Goal: Transaction & Acquisition: Download file/media

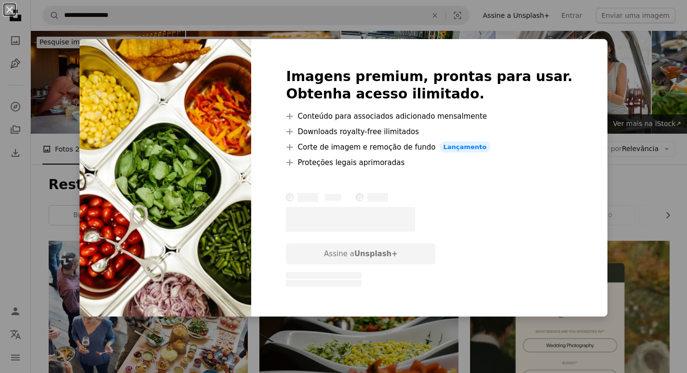
scroll to position [1928, 0]
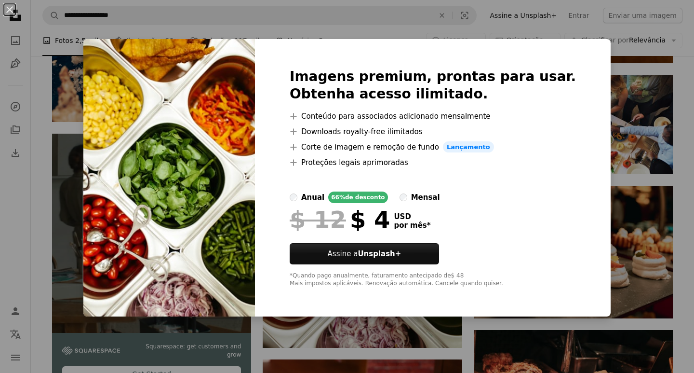
click at [629, 96] on div "An X shape Imagens premium, prontas para usar. Obtenha acesso ilimitado. A plus…" at bounding box center [347, 186] width 694 height 373
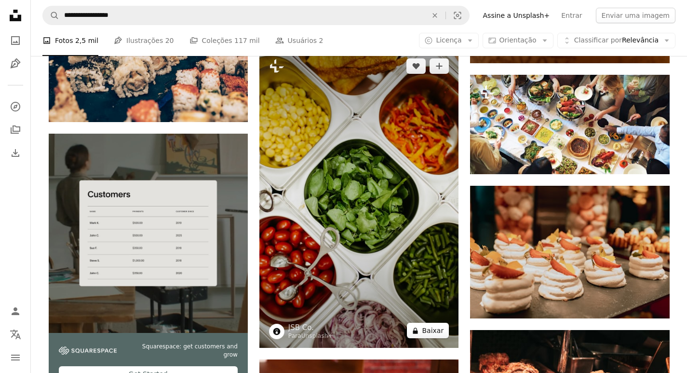
click at [431, 330] on button "A lock Baixar" at bounding box center [428, 329] width 42 height 15
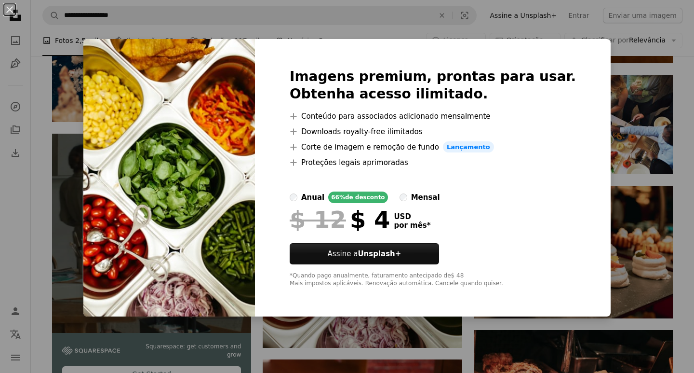
click at [610, 177] on div "An X shape Imagens premium, prontas para usar. Obtenha acesso ilimitado. A plus…" at bounding box center [347, 186] width 694 height 373
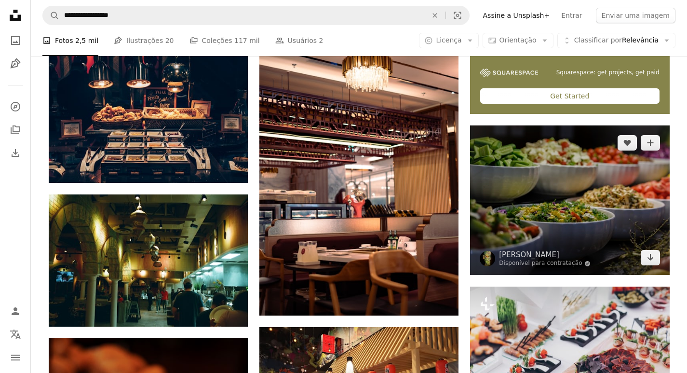
scroll to position [386, 0]
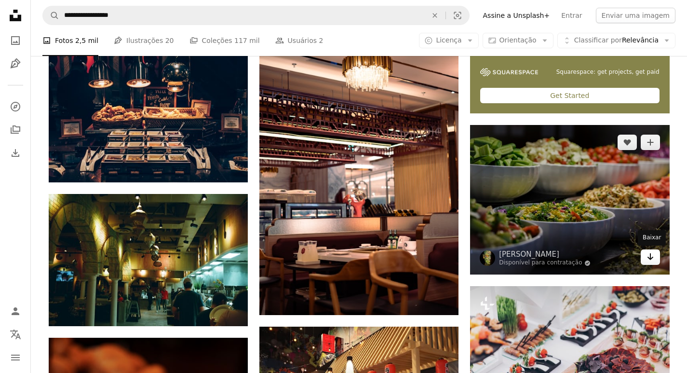
click at [644, 254] on link "Arrow pointing down" at bounding box center [650, 256] width 19 height 15
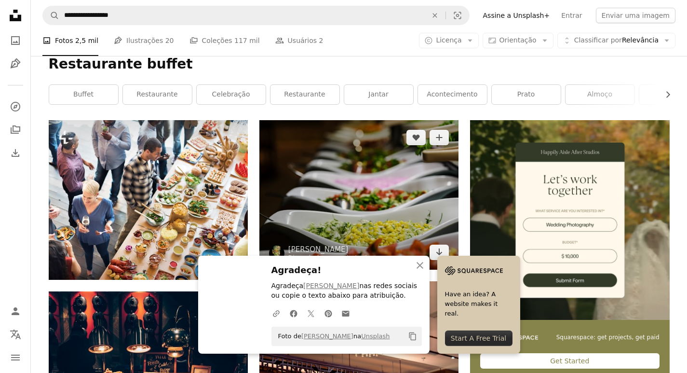
scroll to position [145, 0]
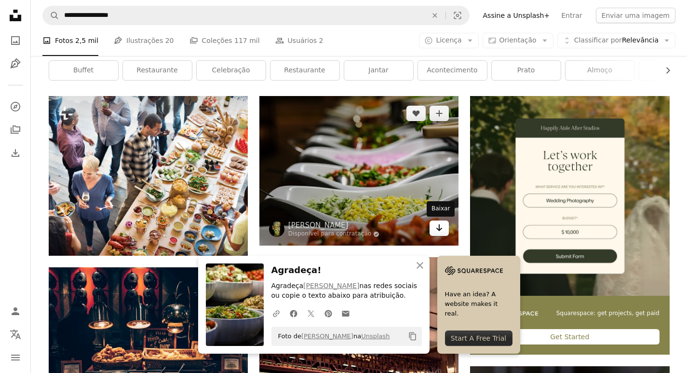
click at [439, 227] on icon "Baixar" at bounding box center [439, 227] width 6 height 7
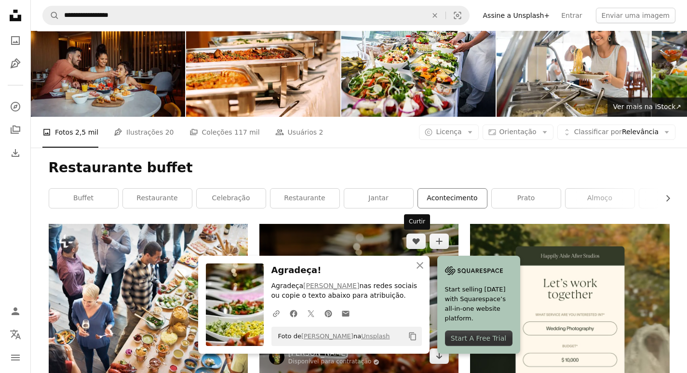
scroll to position [0, 0]
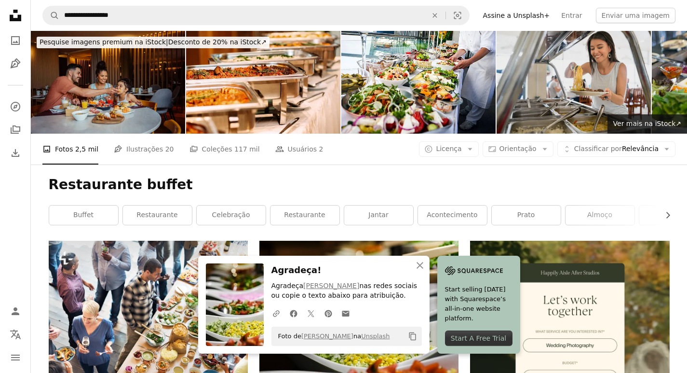
click at [560, 97] on img at bounding box center [573, 82] width 154 height 103
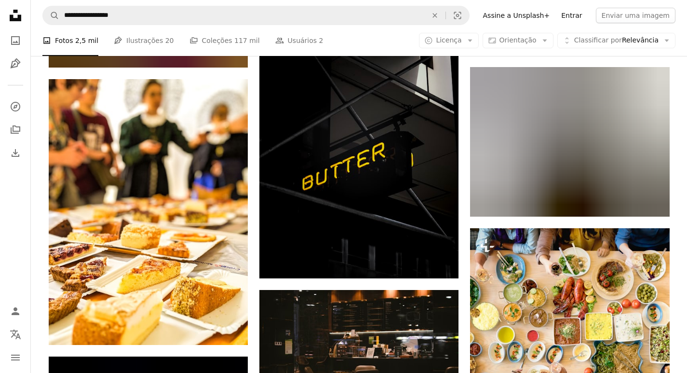
scroll to position [6941, 0]
